Goal: Information Seeking & Learning: Learn about a topic

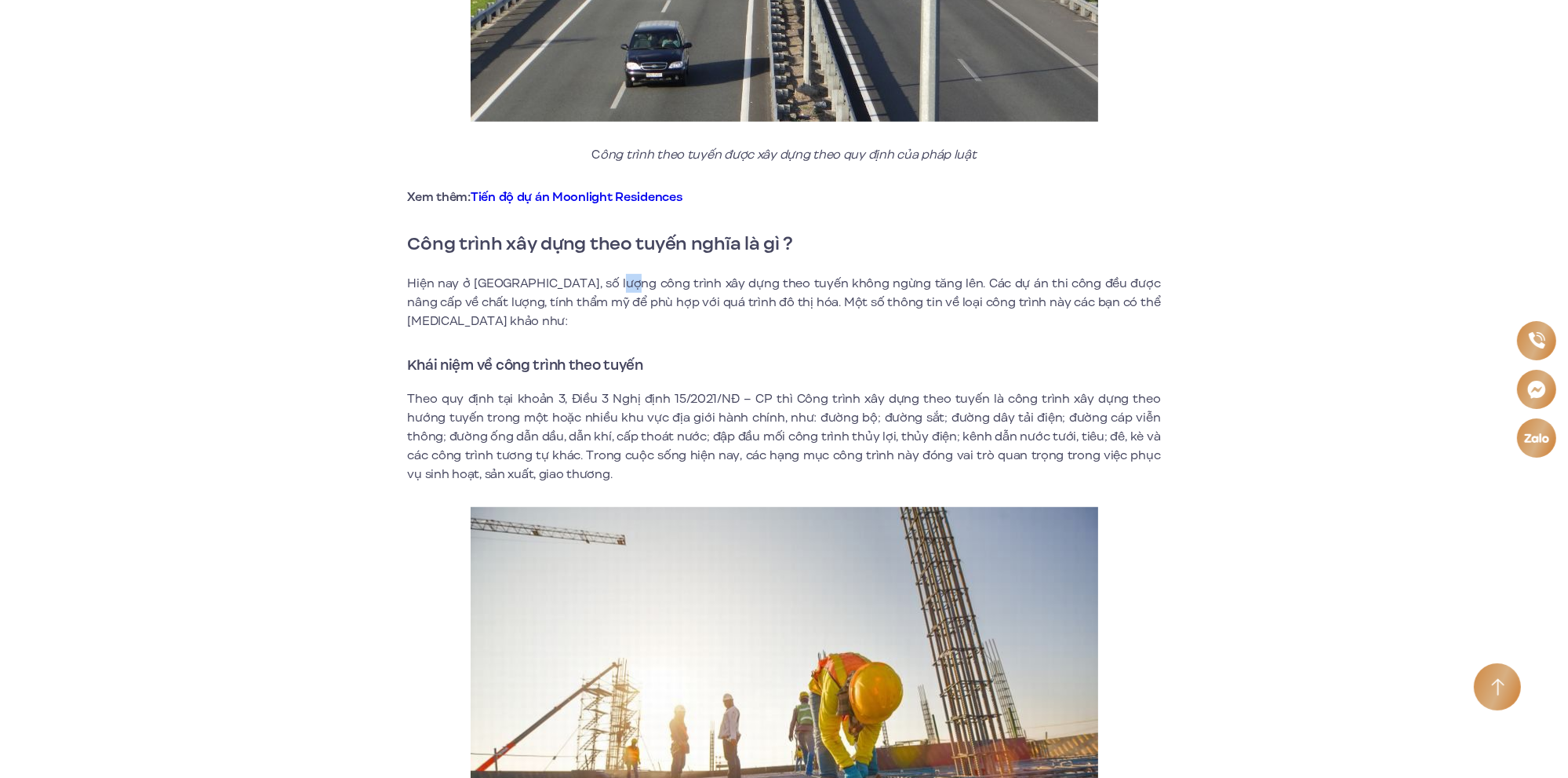
click at [625, 287] on p "Hiện nay ở [GEOGRAPHIC_DATA], số lượng công trình xây dựng theo tuyến không ngừ…" at bounding box center [784, 302] width 753 height 56
drag, startPoint x: 510, startPoint y: 398, endPoint x: 700, endPoint y: 393, distance: 190.1
click at [700, 393] on p "Theo quy định tại khoản 3, Điều 3 Nghị định 15/2021/NĐ – CP thì Công trình xây …" at bounding box center [784, 437] width 753 height 94
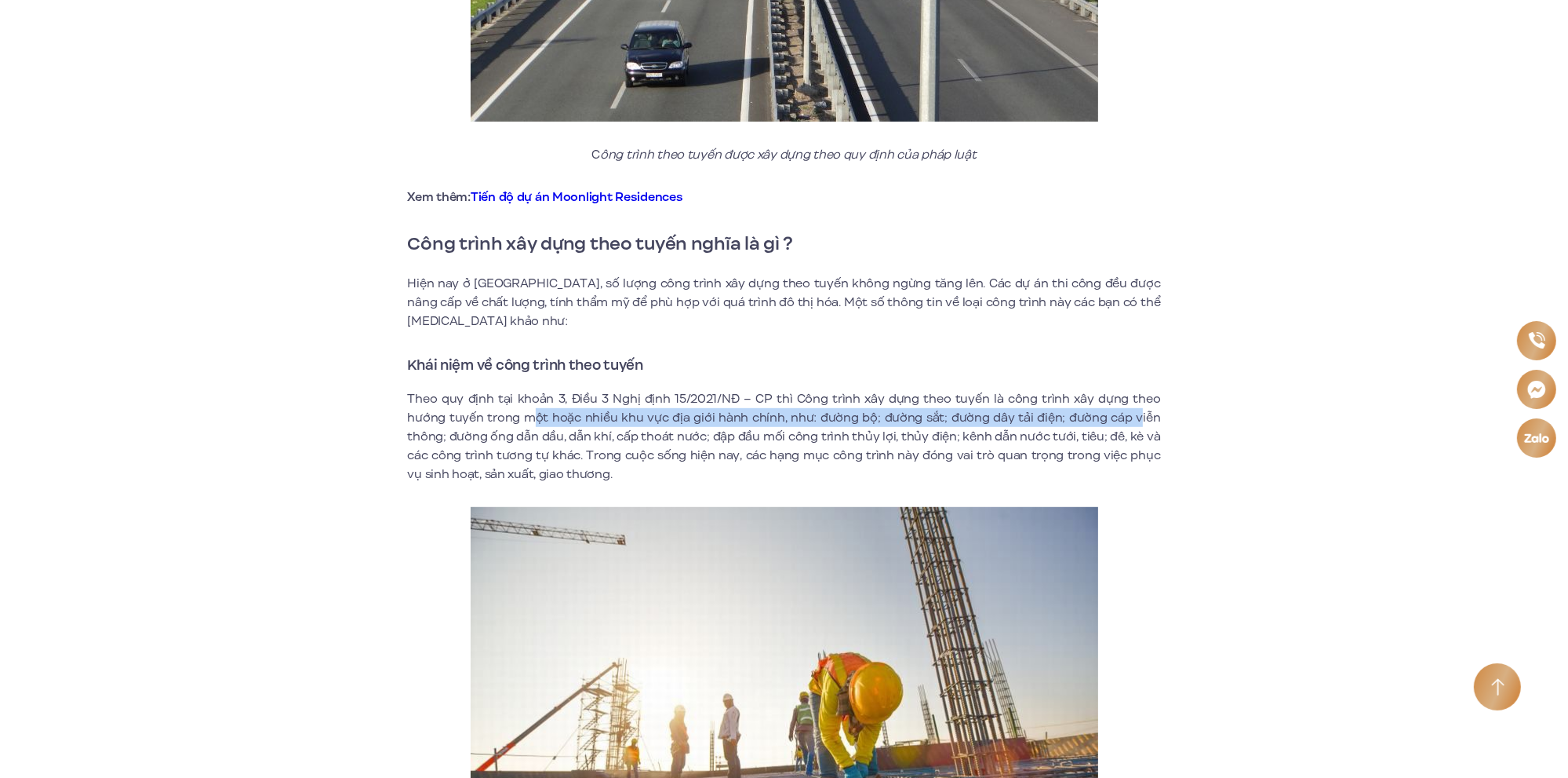
drag, startPoint x: 488, startPoint y: 415, endPoint x: 1101, endPoint y: 414, distance: 613.0
click at [1101, 414] on p "Theo quy định tại khoản 3, Điều 3 Nghị định 15/2021/NĐ – CP thì Công trình xây …" at bounding box center [784, 437] width 753 height 94
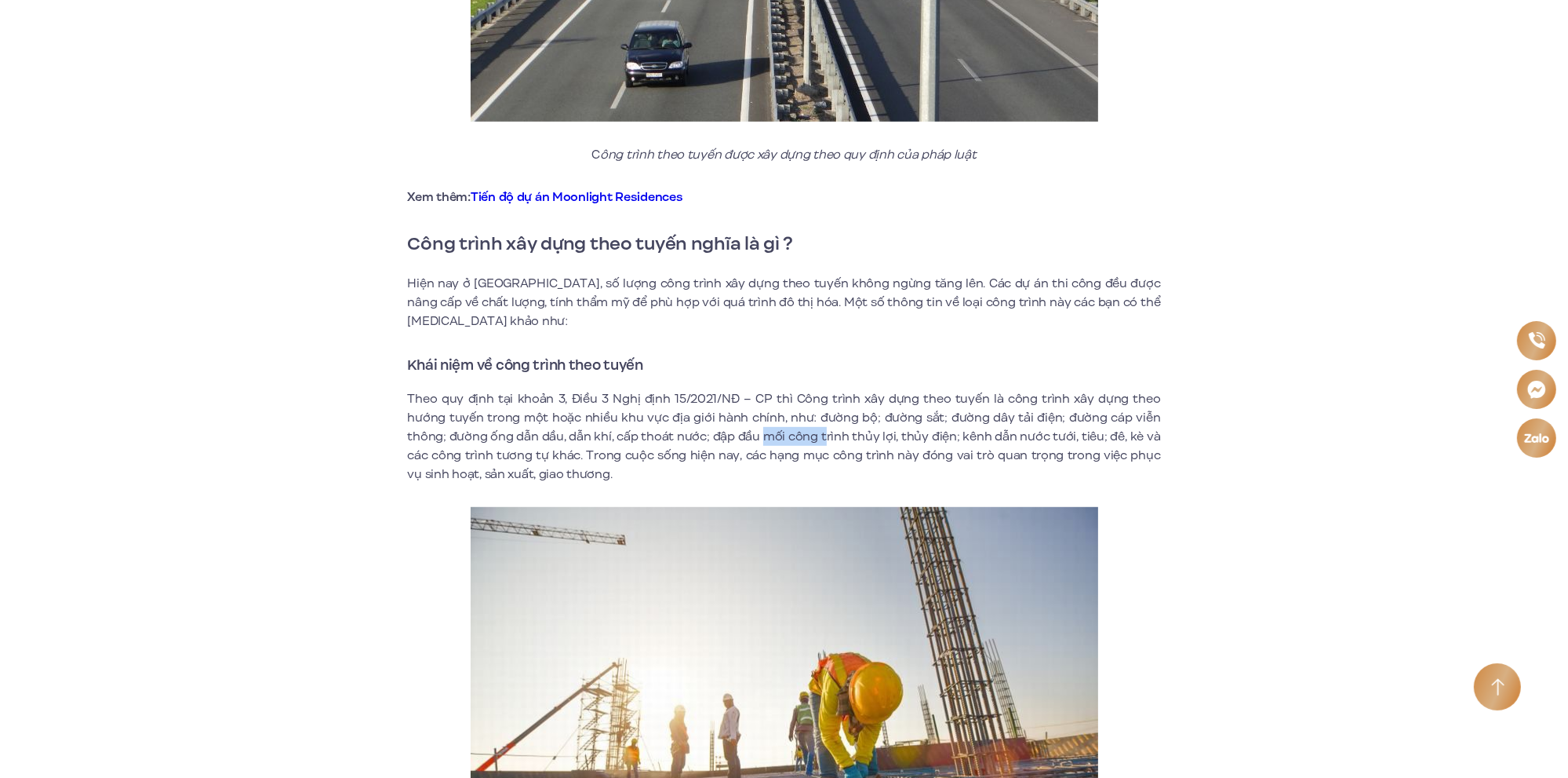
drag, startPoint x: 733, startPoint y: 431, endPoint x: 792, endPoint y: 432, distance: 59.0
click at [792, 432] on p "Theo quy định tại khoản 3, Điều 3 Nghị định 15/2021/NĐ – CP thì Công trình xây …" at bounding box center [784, 437] width 753 height 94
drag, startPoint x: 966, startPoint y: 435, endPoint x: 1029, endPoint y: 433, distance: 63.0
click at [1029, 433] on p "Theo quy định tại khoản 3, Điều 3 Nghị định 15/2021/NĐ – CP thì Công trình xây …" at bounding box center [784, 437] width 753 height 94
drag, startPoint x: 857, startPoint y: 453, endPoint x: 976, endPoint y: 449, distance: 119.1
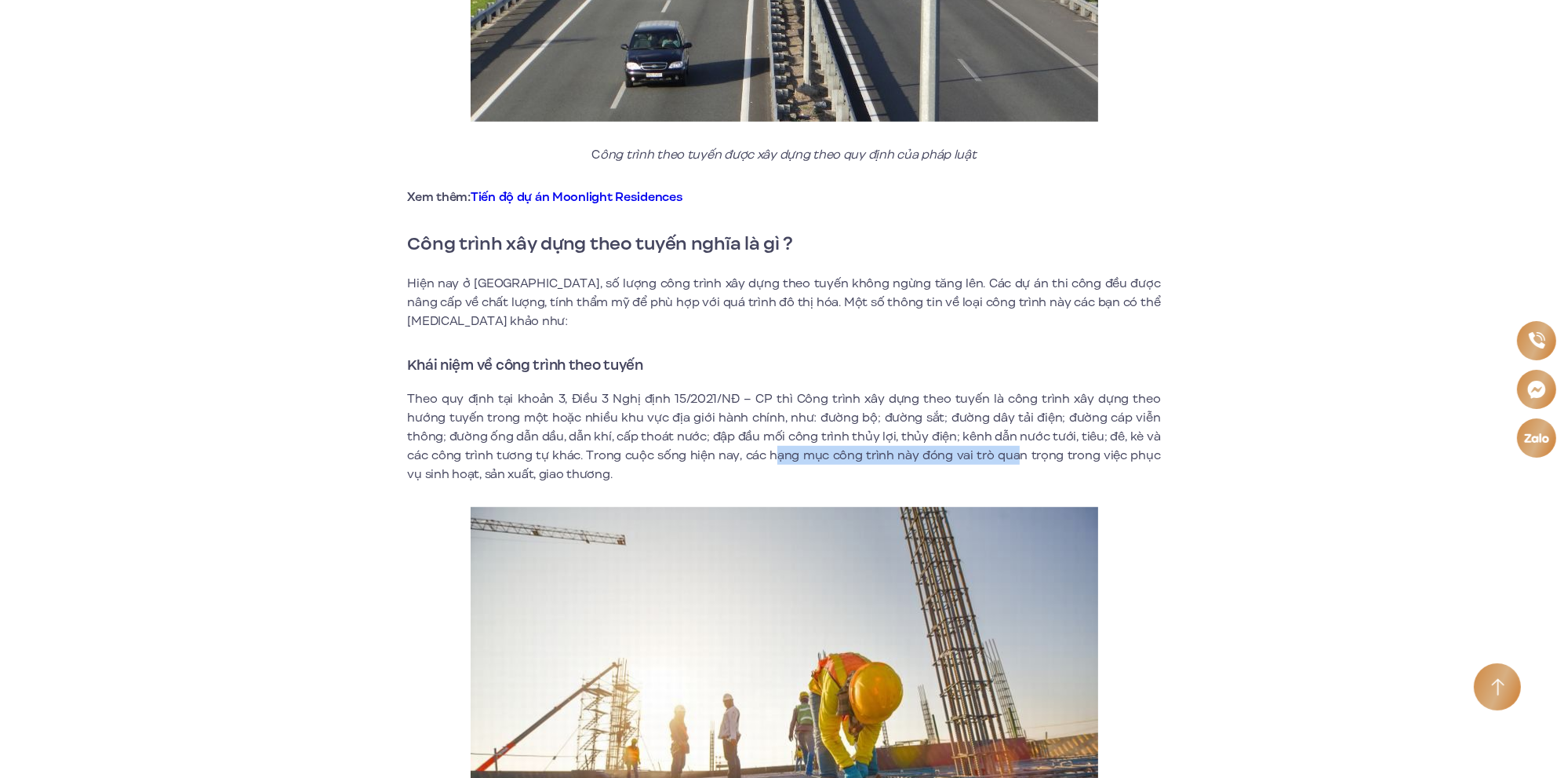
click at [976, 449] on p "Theo quy định tại khoản 3, Điều 3 Nghị định 15/2021/NĐ – CP thì Công trình xây …" at bounding box center [784, 437] width 753 height 94
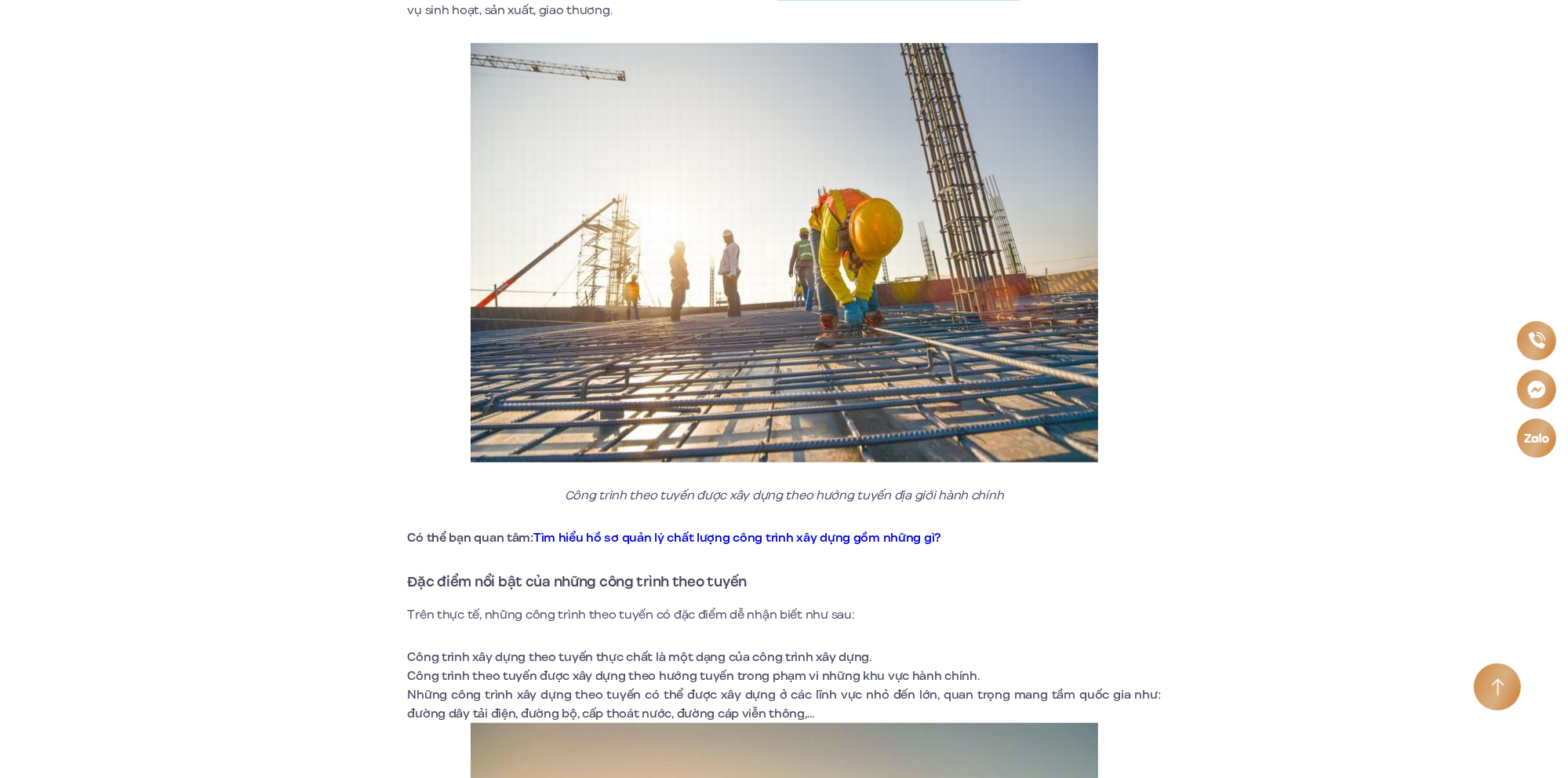
scroll to position [1712, 0]
